Goal: Task Accomplishment & Management: Manage account settings

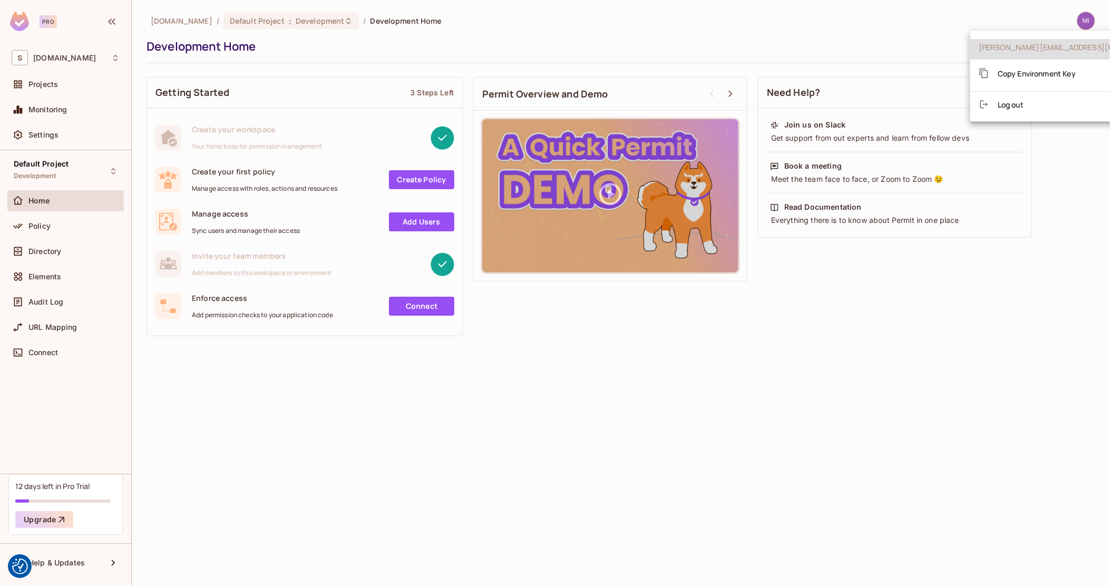
click at [1069, 74] on span "Copy Environment Key" at bounding box center [1037, 74] width 78 height 10
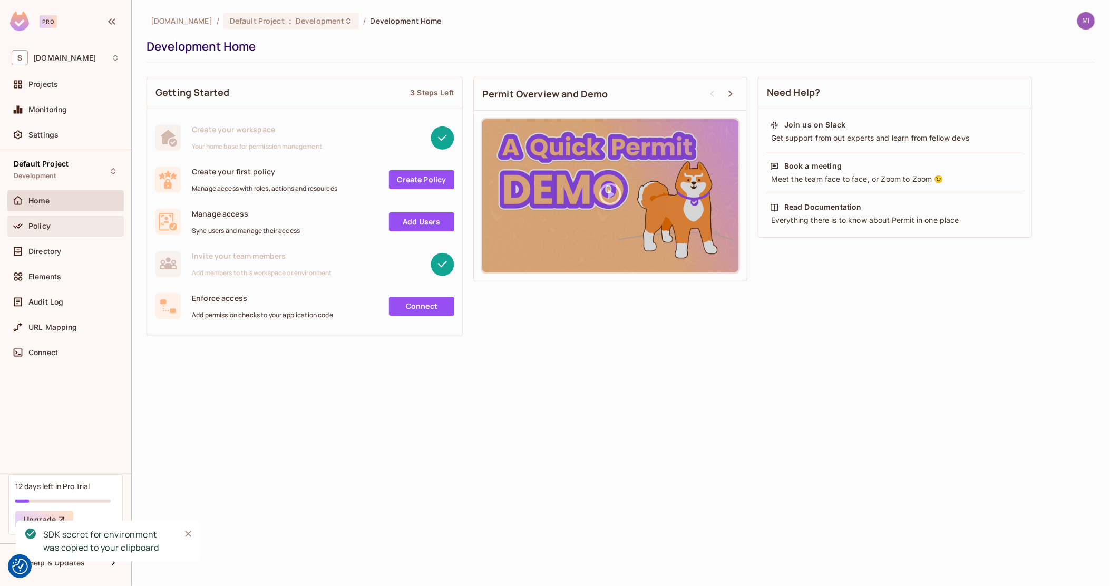
click at [73, 218] on div "Policy" at bounding box center [65, 226] width 117 height 21
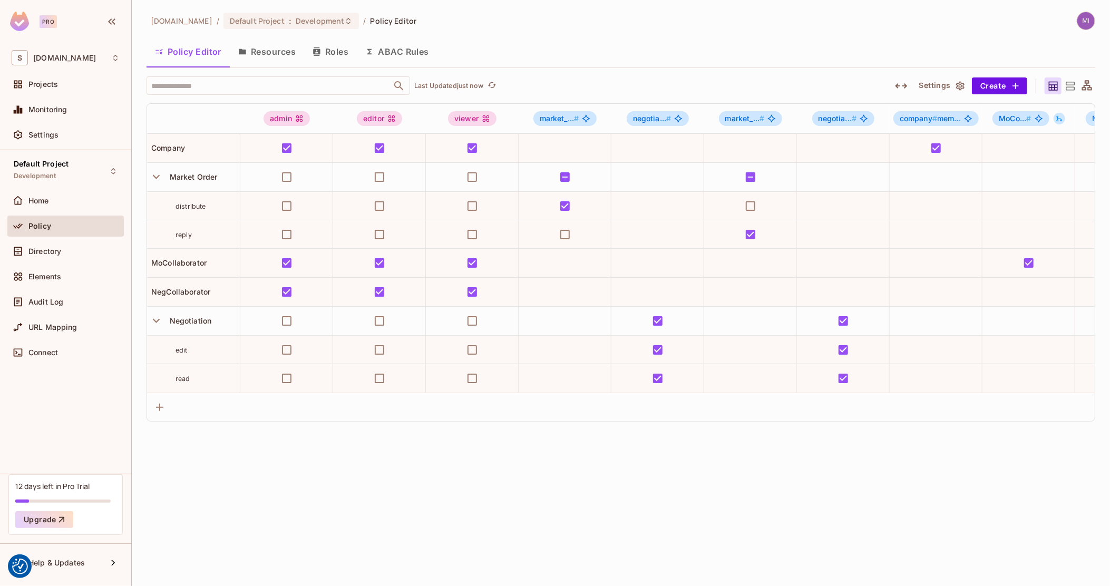
click at [329, 52] on button "Roles" at bounding box center [330, 51] width 53 height 26
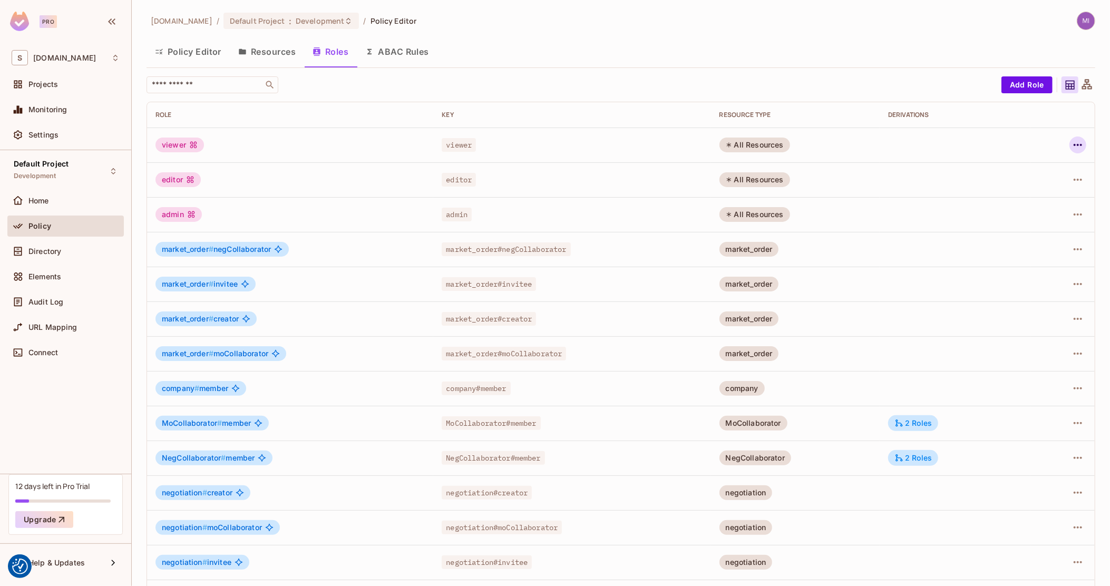
click at [1072, 141] on icon "button" at bounding box center [1078, 145] width 13 height 13
click at [1036, 213] on div "Delete Role" at bounding box center [1026, 215] width 41 height 11
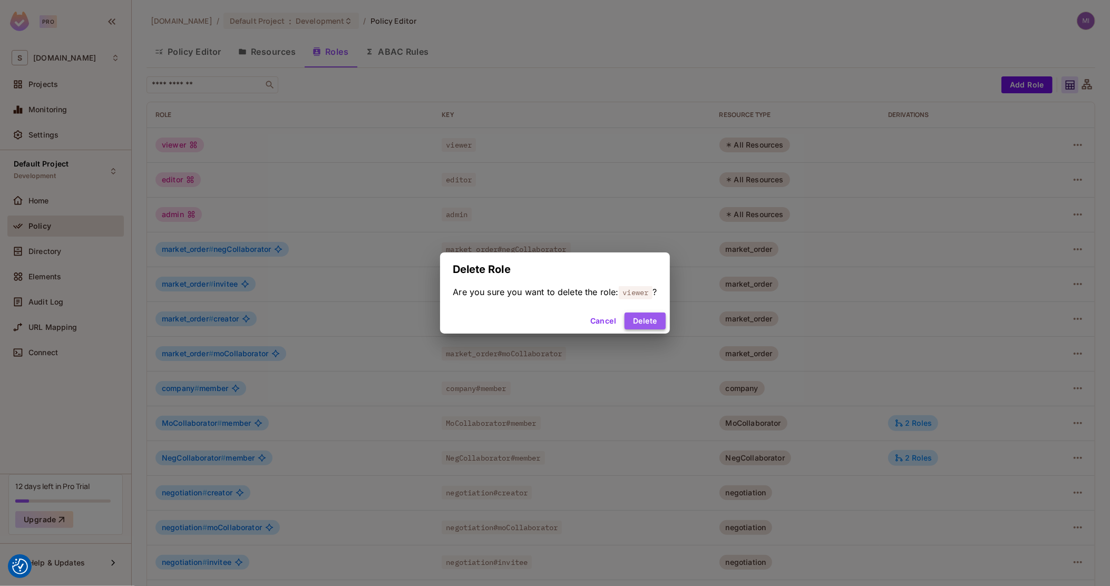
click at [649, 320] on button "Delete" at bounding box center [645, 321] width 41 height 17
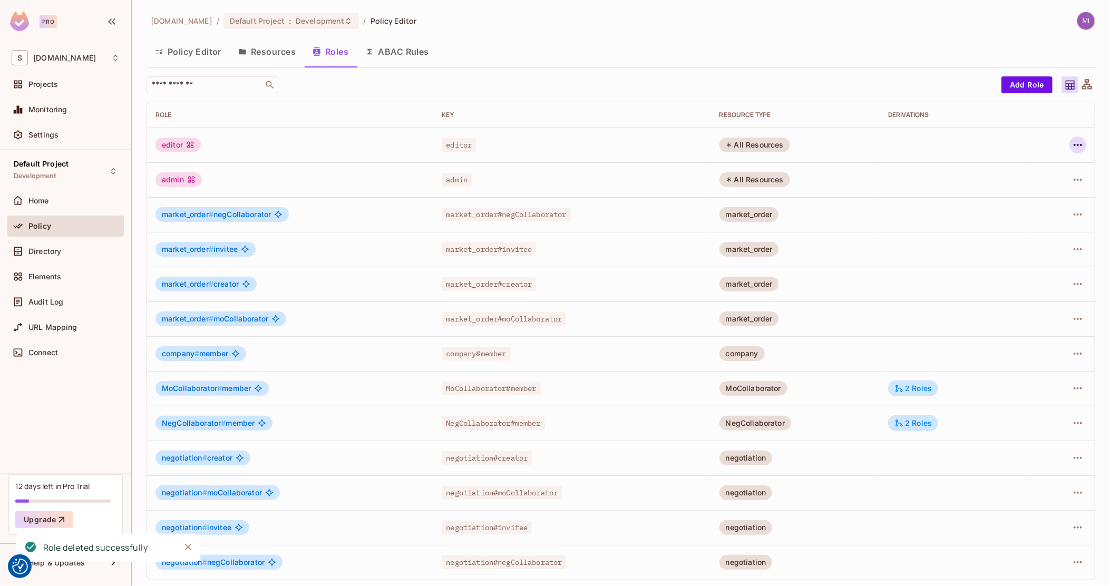
click at [1072, 142] on icon "button" at bounding box center [1078, 145] width 13 height 13
click at [1037, 212] on div "Delete Role" at bounding box center [1026, 215] width 41 height 11
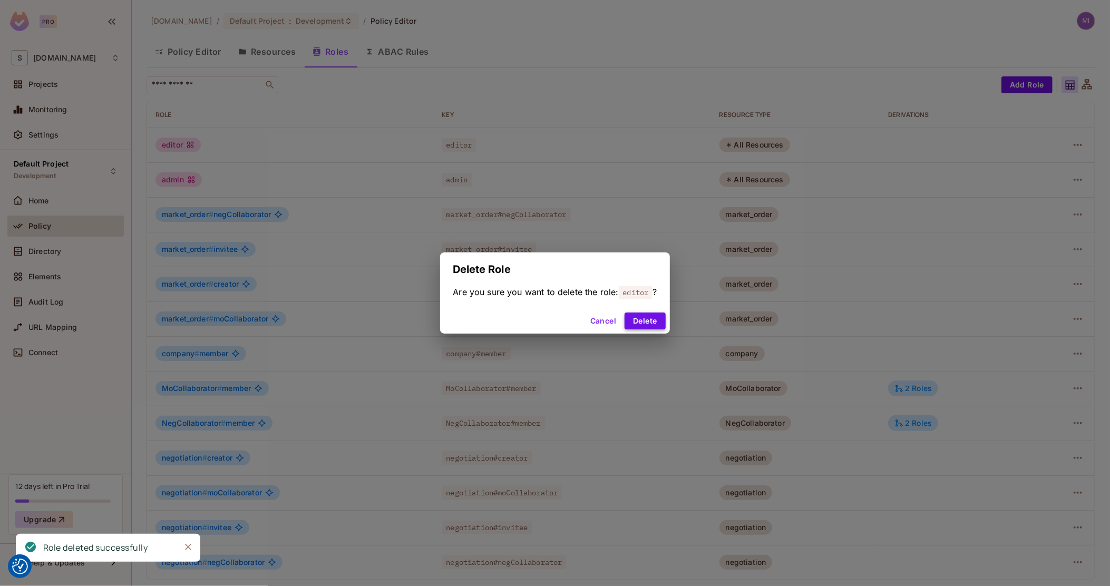
click at [641, 322] on button "Delete" at bounding box center [645, 321] width 41 height 17
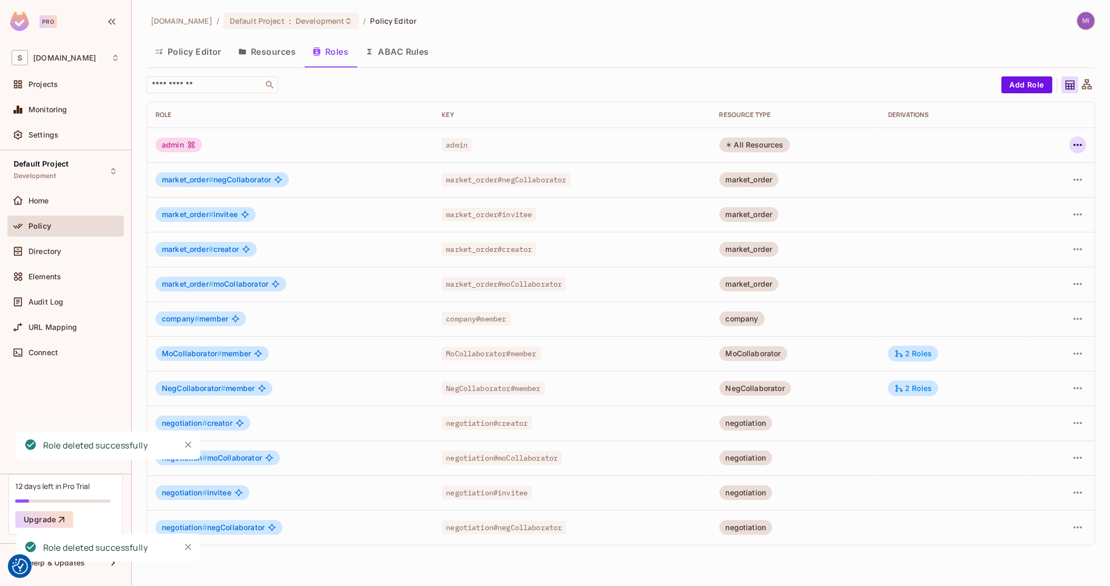
click at [1068, 141] on div at bounding box center [1062, 145] width 47 height 17
click at [1074, 141] on icon "button" at bounding box center [1078, 145] width 13 height 13
click at [1023, 220] on div "Delete Role" at bounding box center [1036, 215] width 41 height 11
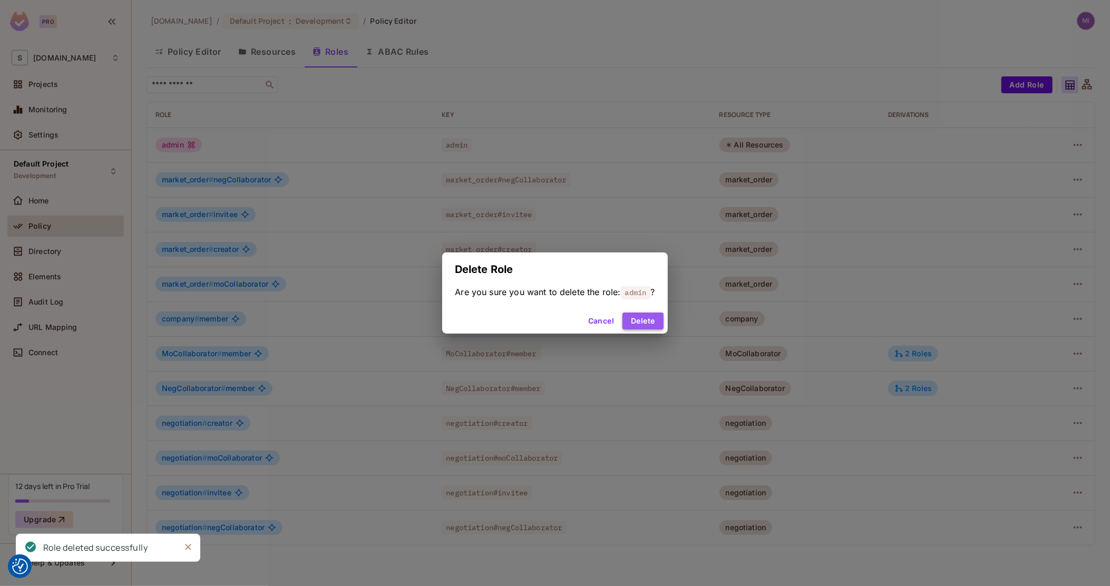
click at [645, 324] on button "Delete" at bounding box center [643, 321] width 41 height 17
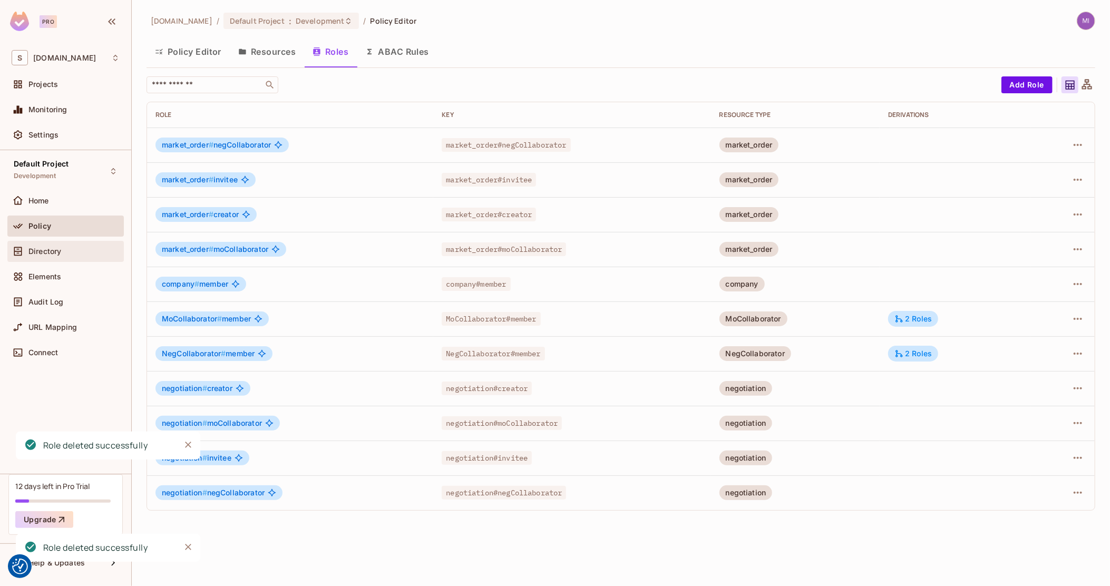
click at [56, 253] on span "Directory" at bounding box center [44, 251] width 33 height 8
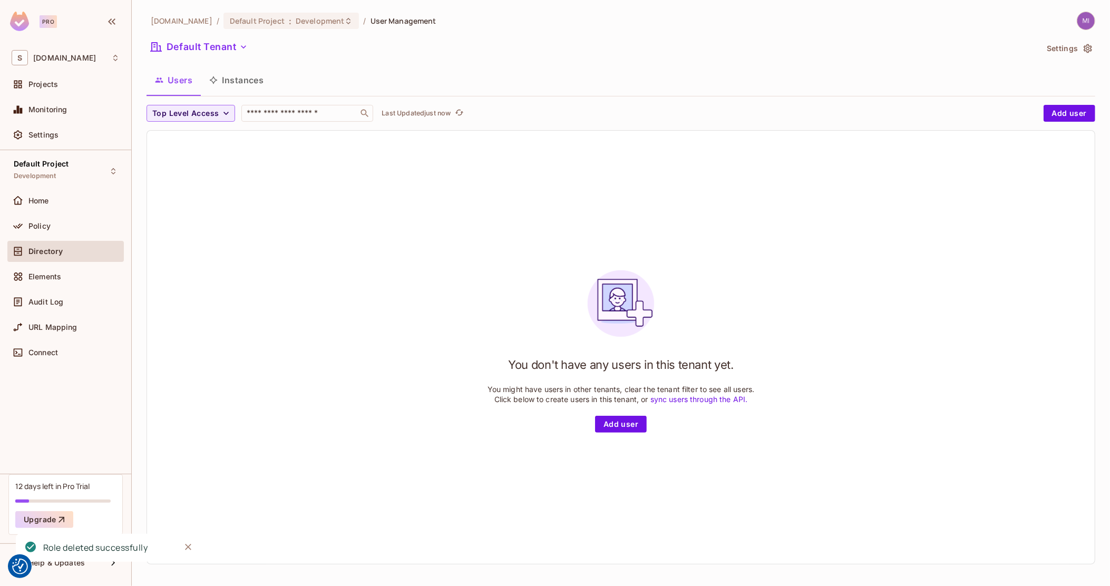
click at [233, 86] on button "Instances" at bounding box center [236, 80] width 71 height 26
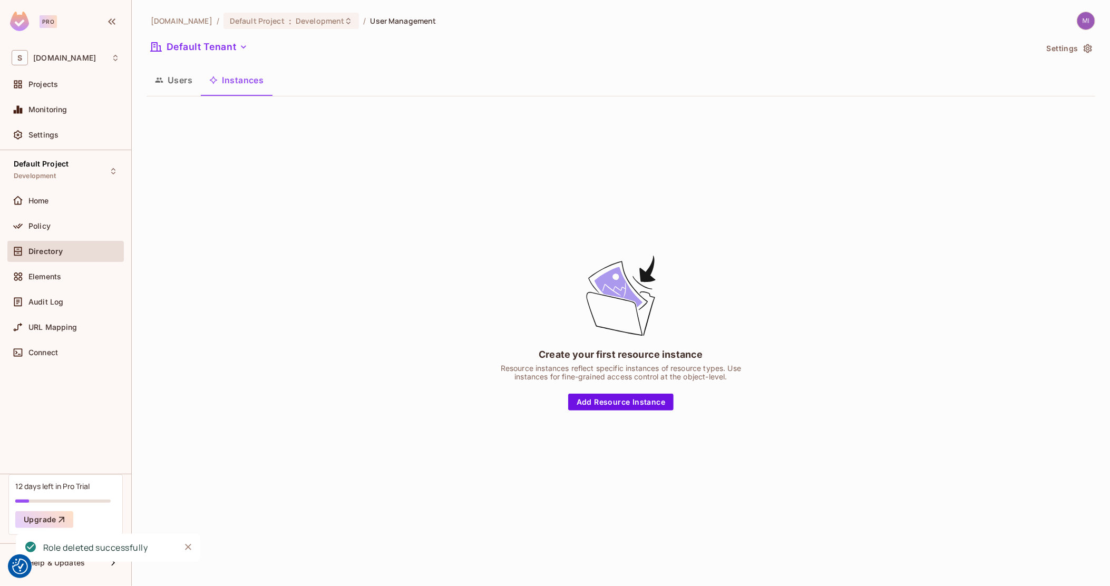
click at [178, 81] on button "Users" at bounding box center [174, 80] width 54 height 26
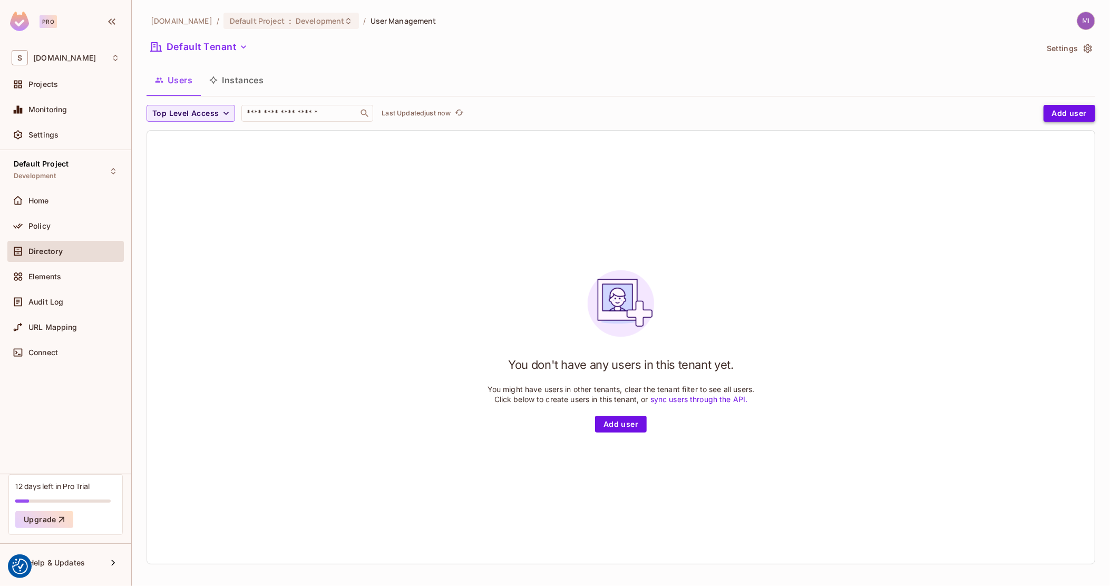
click at [1059, 111] on button "Add user" at bounding box center [1070, 113] width 52 height 17
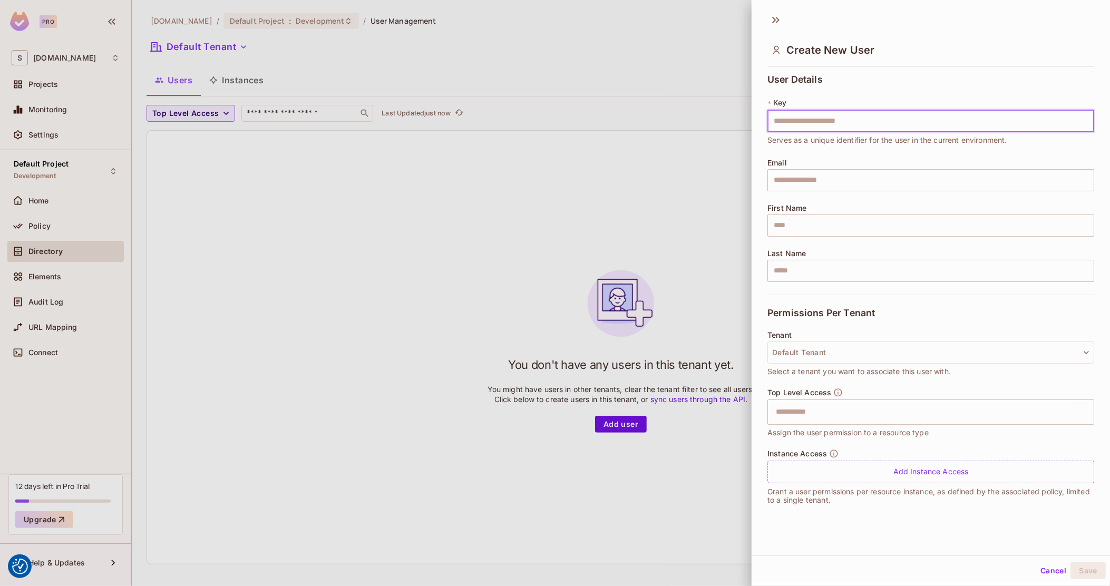
click at [828, 122] on input "text" at bounding box center [931, 121] width 327 height 22
type input "**********"
click at [684, 158] on div at bounding box center [555, 293] width 1110 height 586
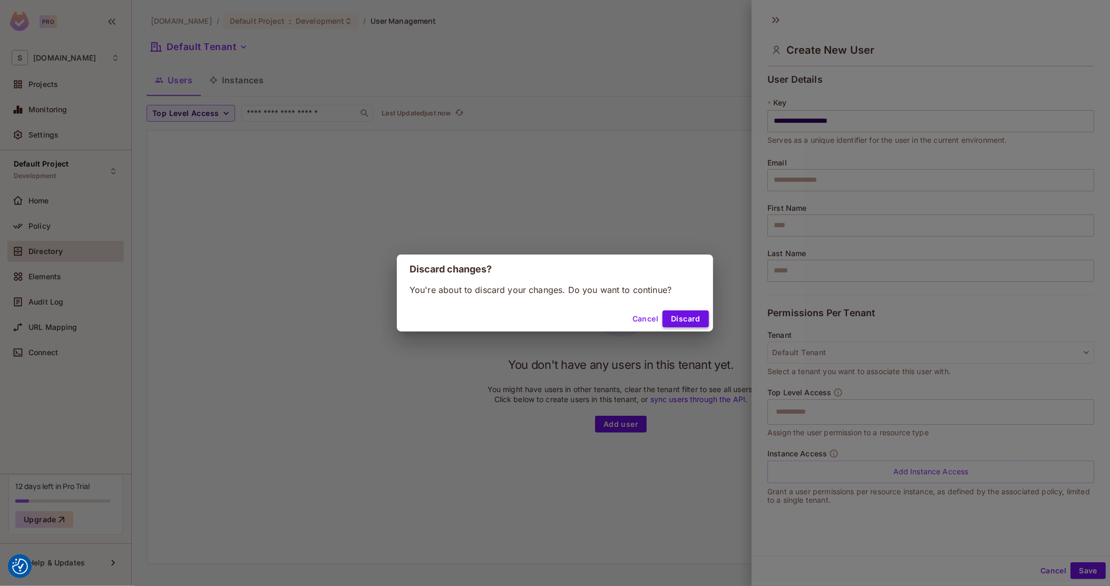
click at [686, 319] on button "Discard" at bounding box center [686, 319] width 46 height 17
